Goal: Transaction & Acquisition: Purchase product/service

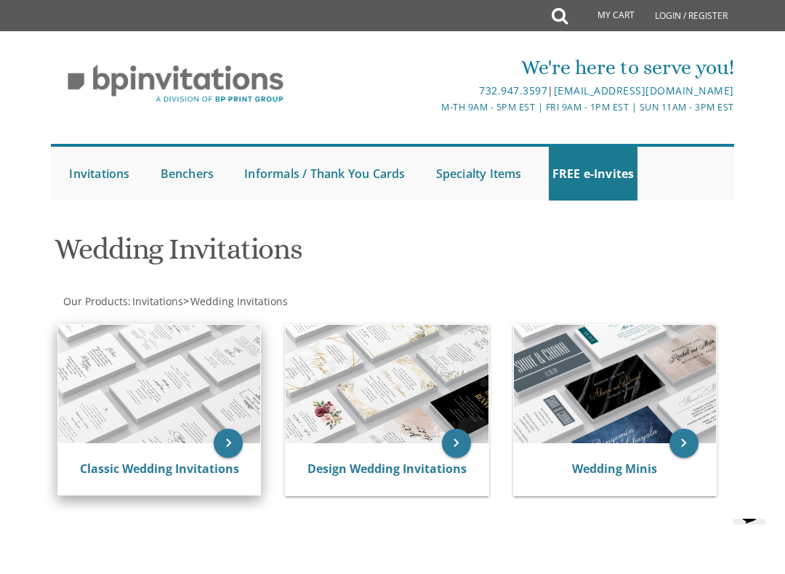
click at [151, 437] on img at bounding box center [159, 384] width 202 height 118
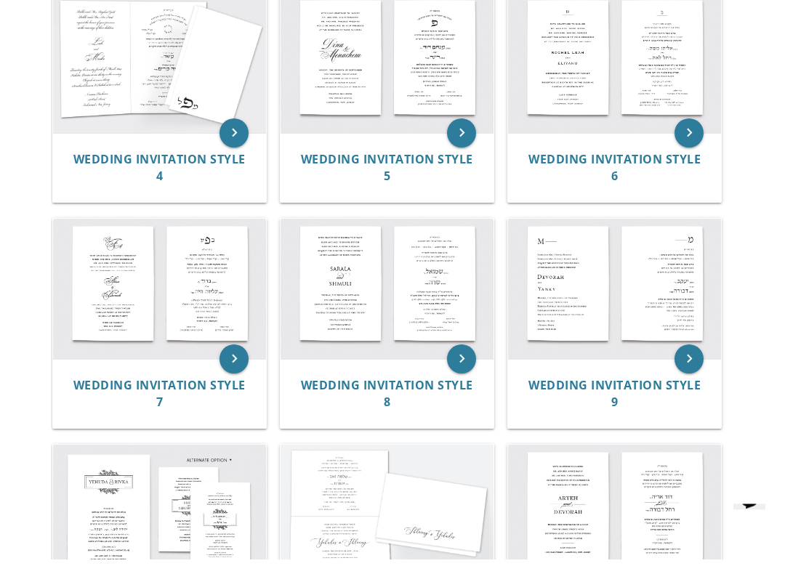
scroll to position [606, 0]
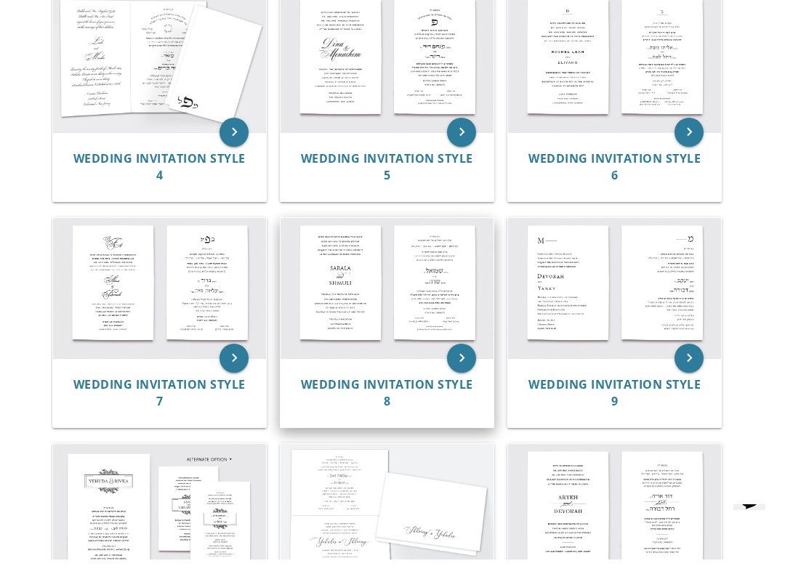
click at [376, 327] on img at bounding box center [387, 303] width 213 height 140
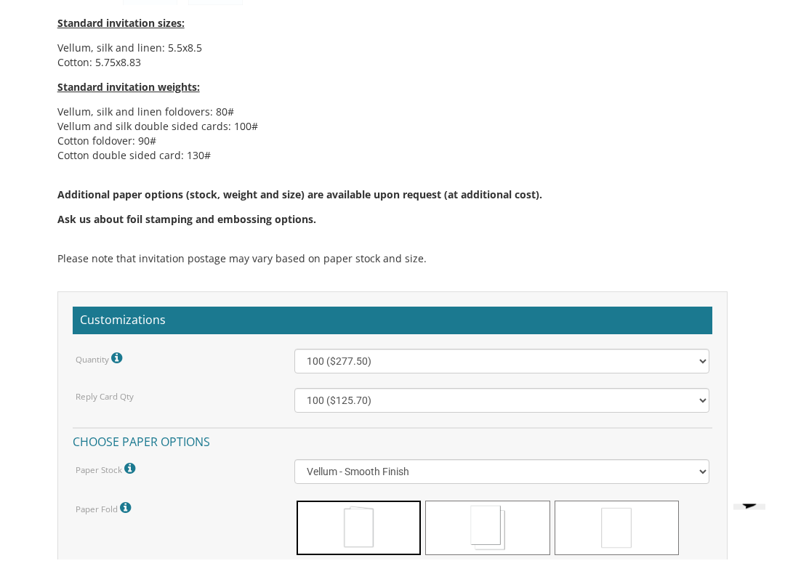
scroll to position [1030, 0]
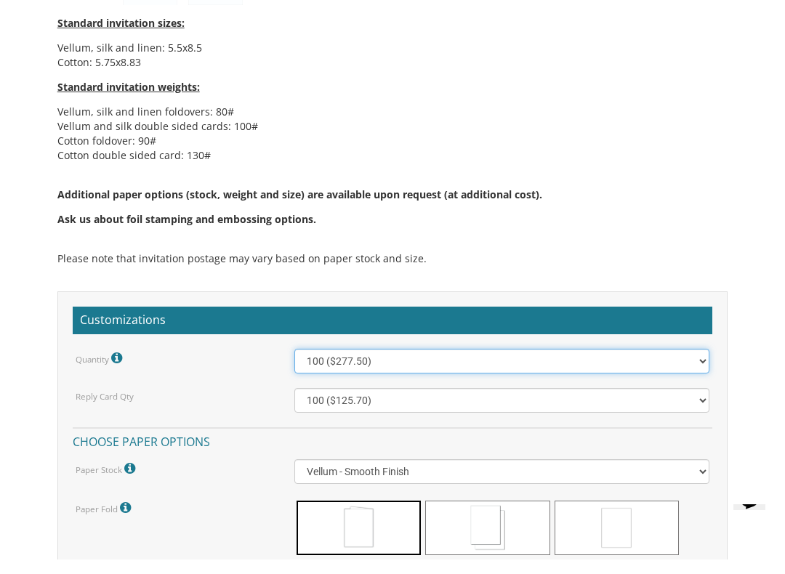
click at [695, 363] on select "100 ($277.50) 200 ($330.45) 300 ($380.65) 400 ($432.70) 500 ($482.10) 600 ($534…" at bounding box center [502, 375] width 416 height 25
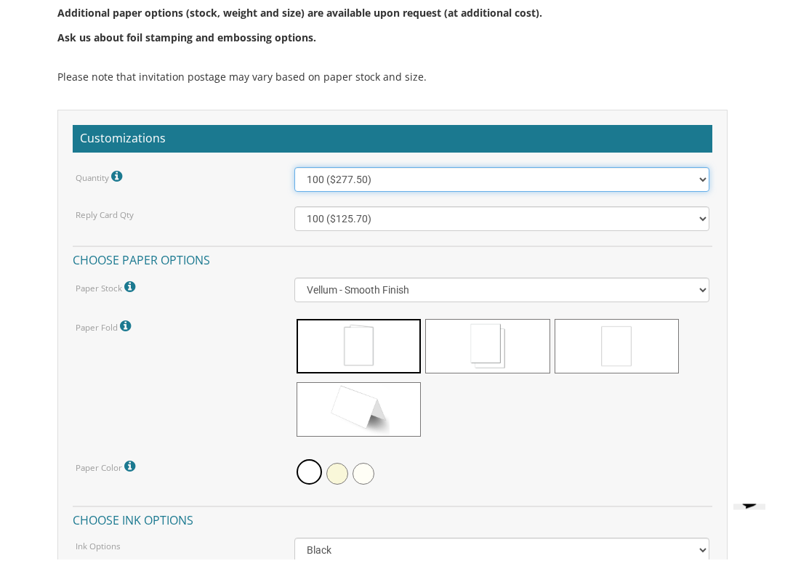
scroll to position [1211, 0]
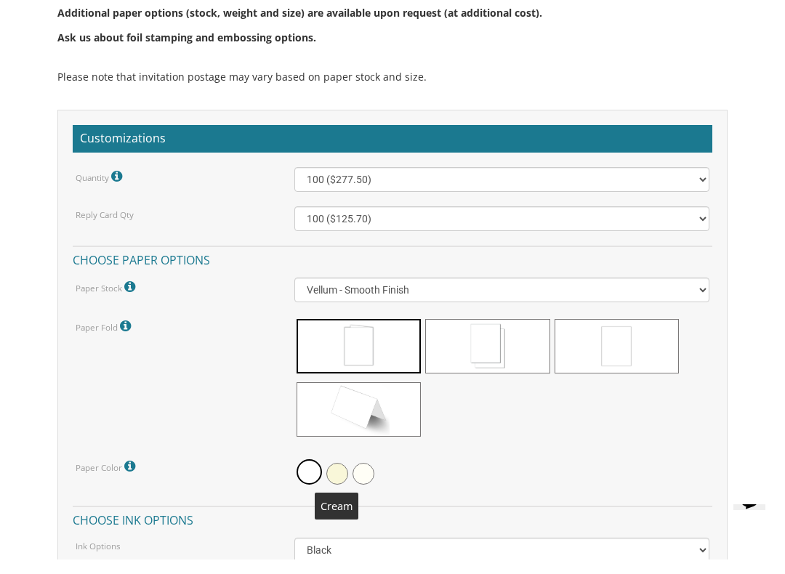
click at [339, 477] on span at bounding box center [337, 488] width 22 height 22
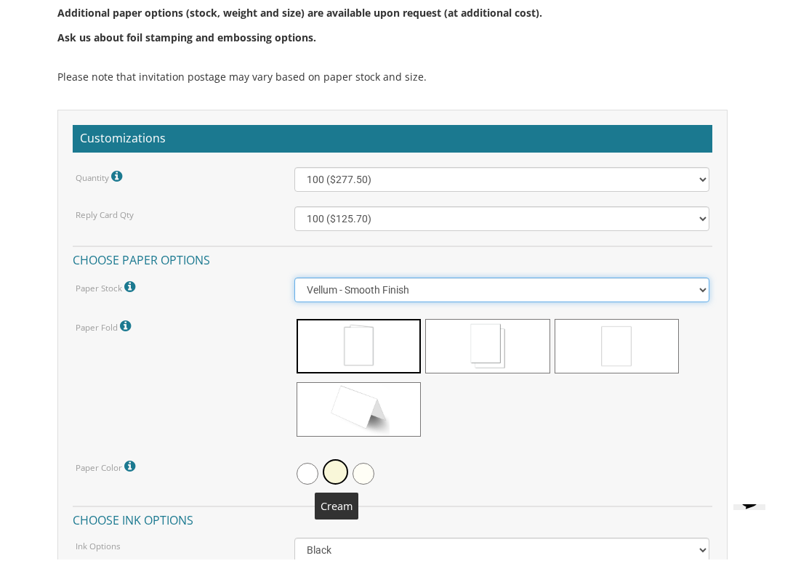
click at [671, 294] on select "Vellum - Smooth Finish Linen - Subtle Embossed Crosshatch Texture Silk - Soft, …" at bounding box center [502, 304] width 416 height 25
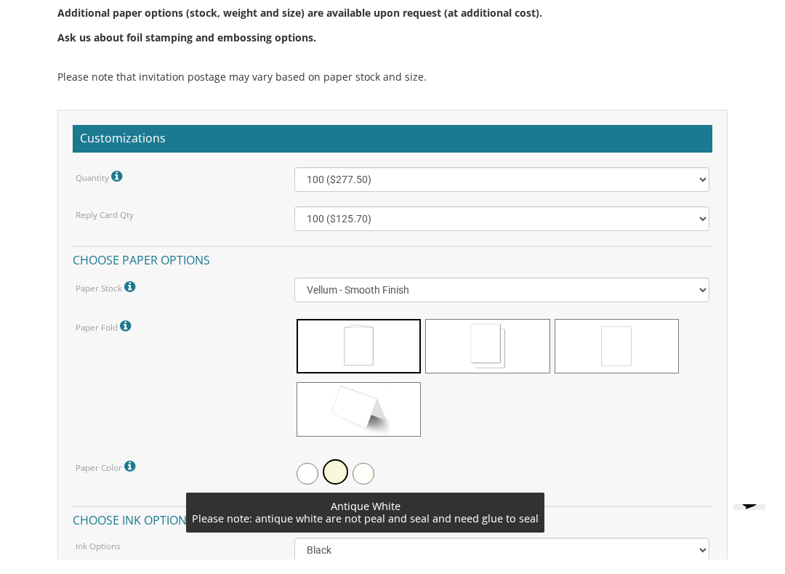
click at [594, 472] on div at bounding box center [502, 488] width 416 height 33
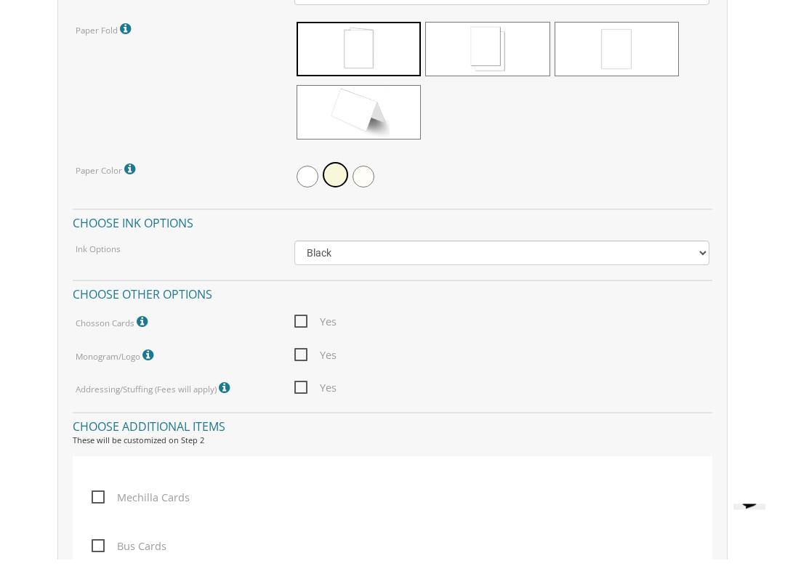
scroll to position [1509, 0]
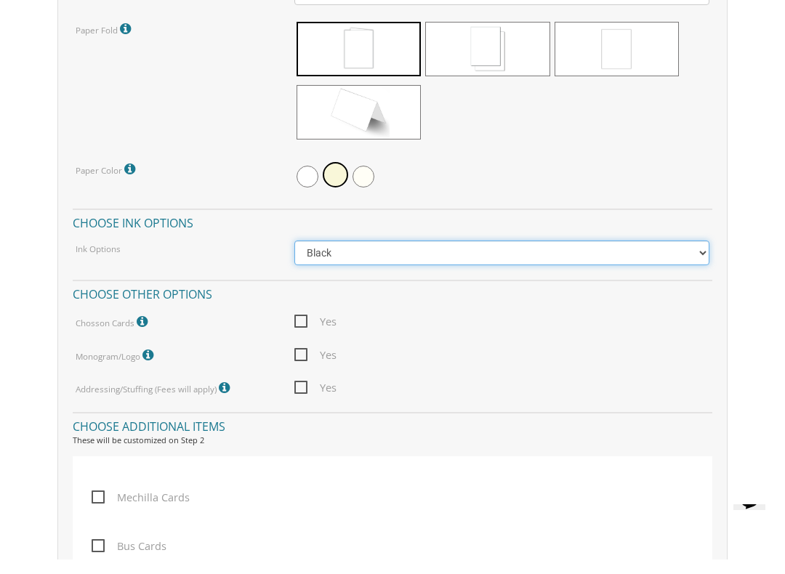
click at [625, 261] on select "Black Colored Ink ($65.00) Black + One Color ($211.00) Two Colors ($265.00)" at bounding box center [502, 267] width 416 height 25
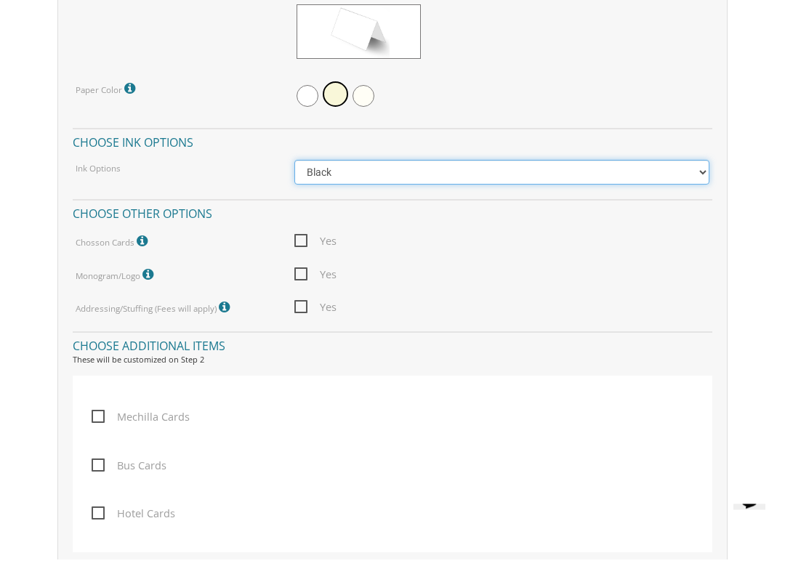
scroll to position [1591, 0]
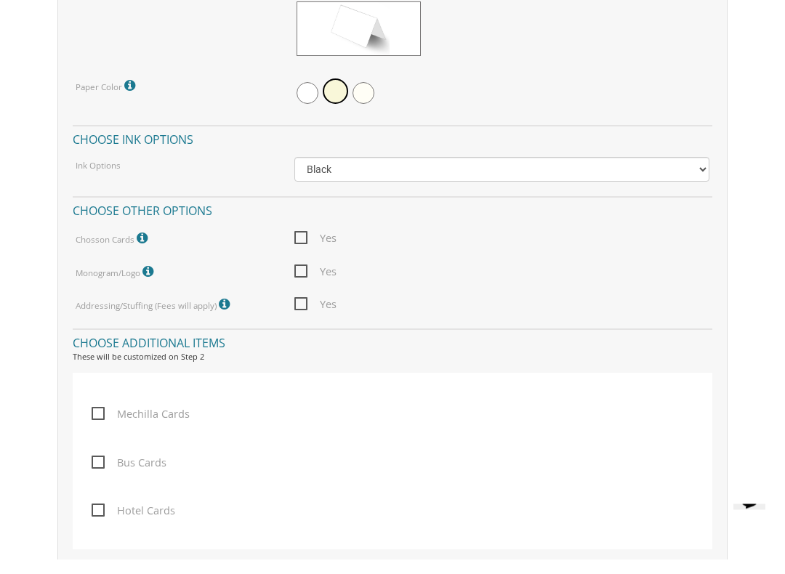
click at [302, 278] on span "Yes" at bounding box center [315, 287] width 42 height 18
click at [302, 281] on input "Yes" at bounding box center [298, 285] width 9 height 9
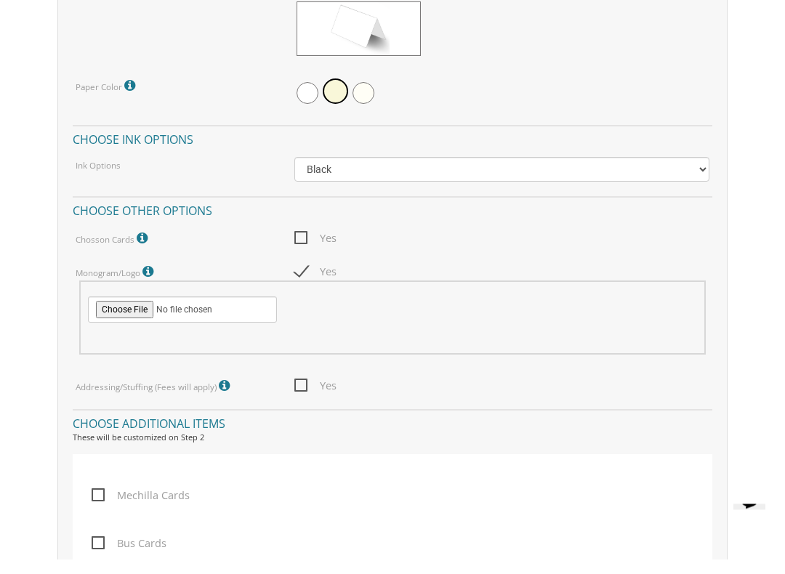
scroll to position [1592, 0]
click at [301, 277] on span "Yes" at bounding box center [315, 286] width 42 height 18
click at [301, 280] on input "Yes" at bounding box center [298, 284] width 9 height 9
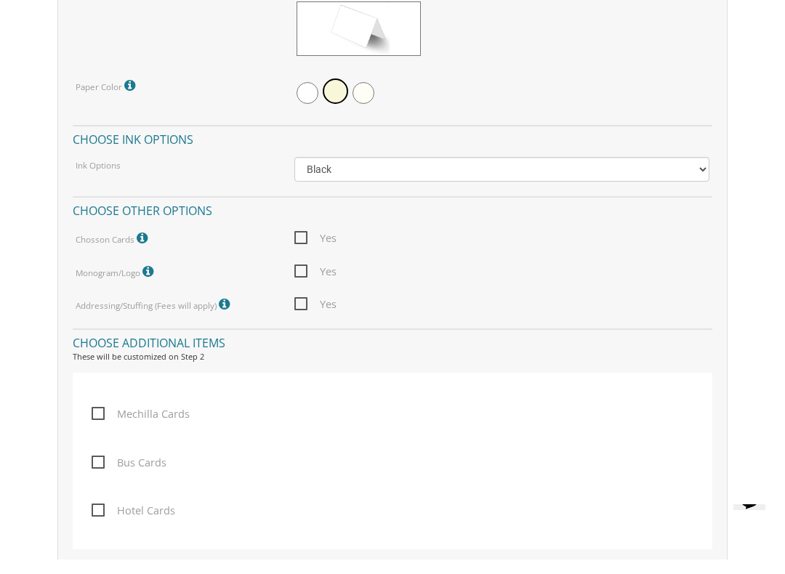
click at [294, 277] on span "Yes" at bounding box center [315, 286] width 42 height 18
click at [294, 280] on input "Yes" at bounding box center [298, 284] width 9 height 9
checkbox input "true"
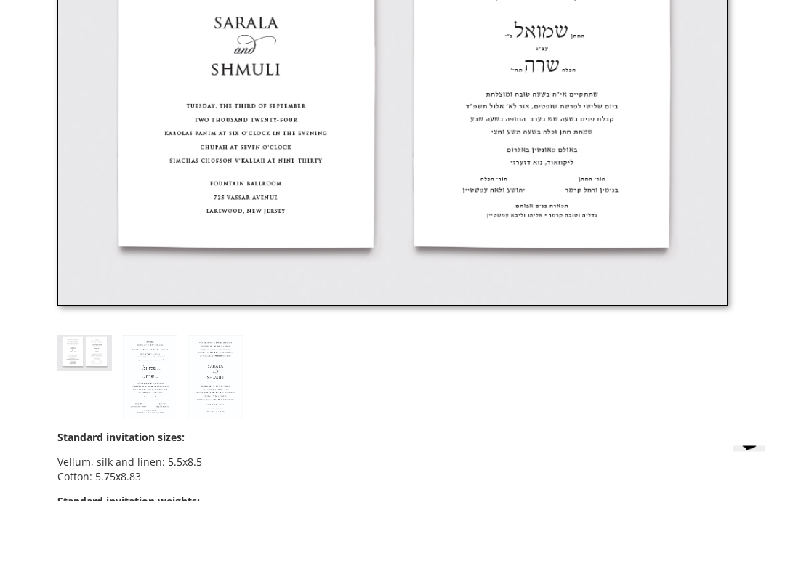
scroll to position [557, 0]
click at [151, 408] on img at bounding box center [150, 450] width 55 height 84
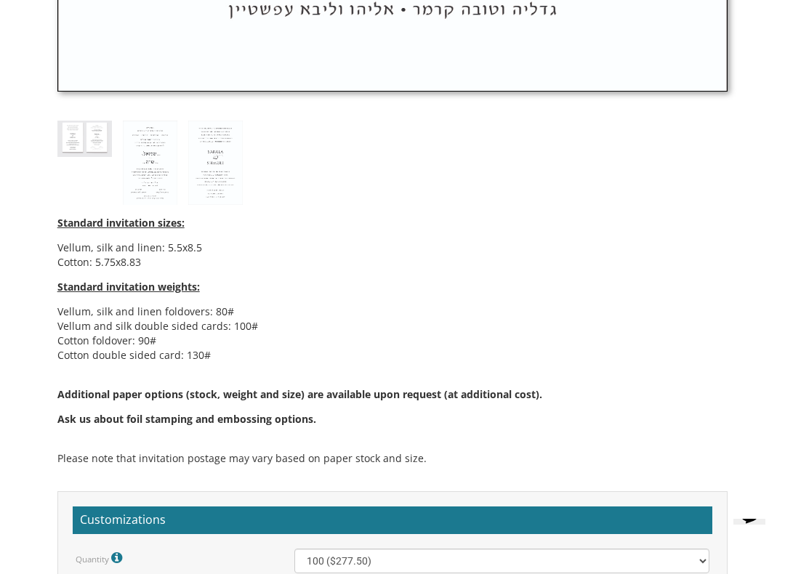
scroll to position [1371, 0]
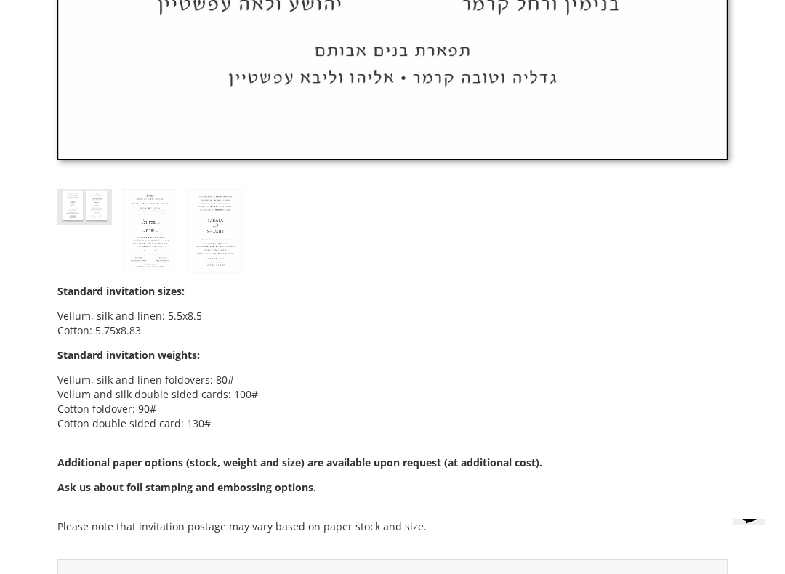
click at [84, 209] on img at bounding box center [84, 207] width 55 height 36
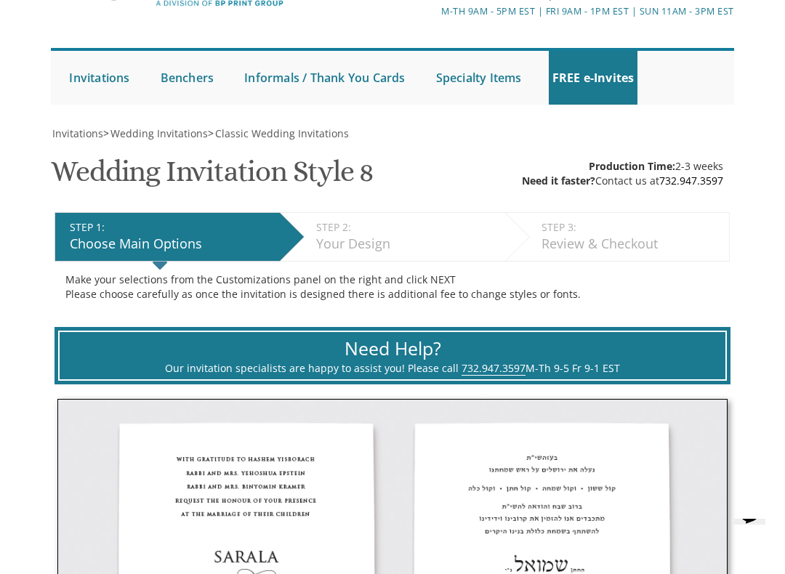
scroll to position [0, 0]
